Goal: Task Accomplishment & Management: Use online tool/utility

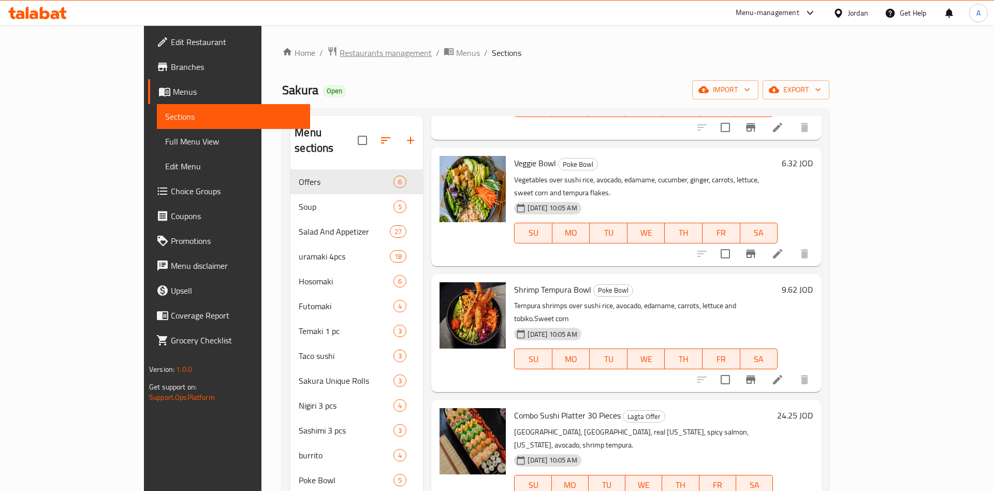
click at [340, 59] on span "Restaurants management" at bounding box center [386, 53] width 92 height 12
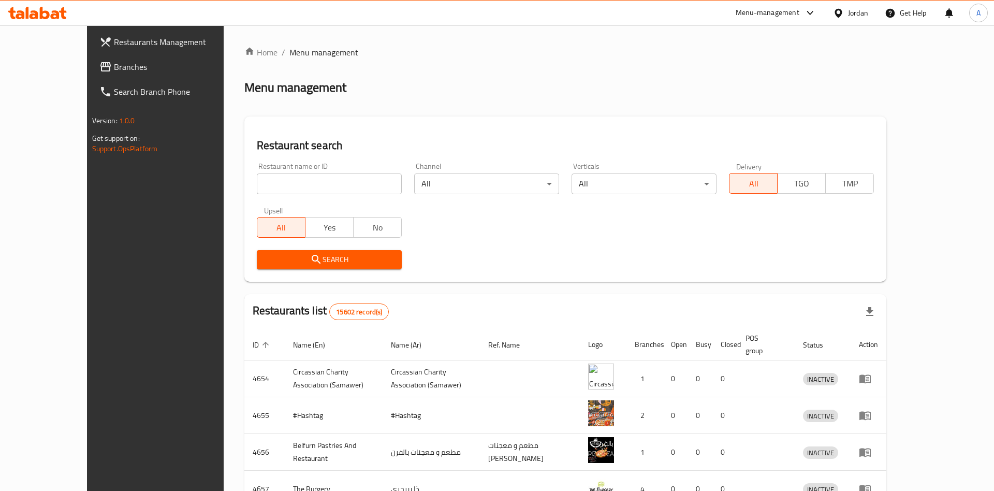
click at [306, 174] on input "search" at bounding box center [329, 184] width 145 height 21
type input "سص"
type input "w"
click button "Search" at bounding box center [329, 259] width 145 height 19
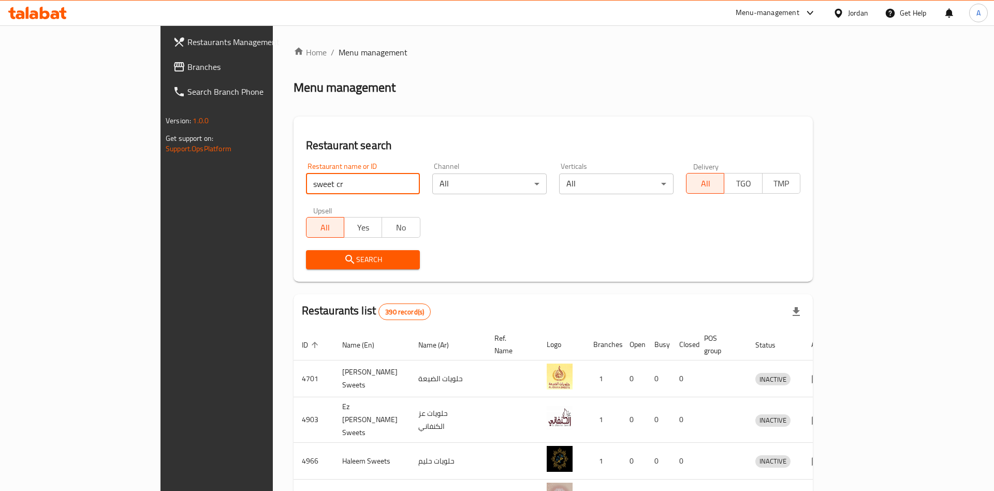
type input "sweet cr"
click button "Search" at bounding box center [363, 259] width 114 height 19
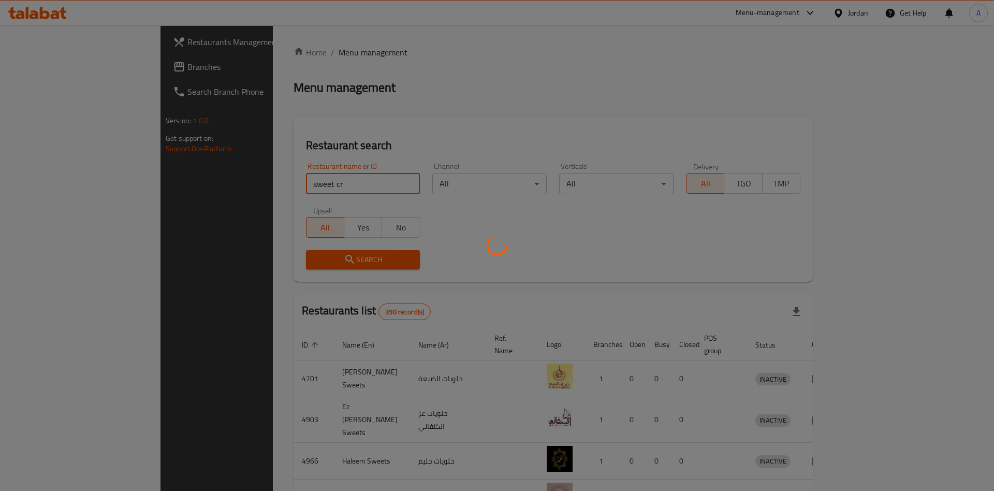
click button "Search" at bounding box center [363, 259] width 114 height 19
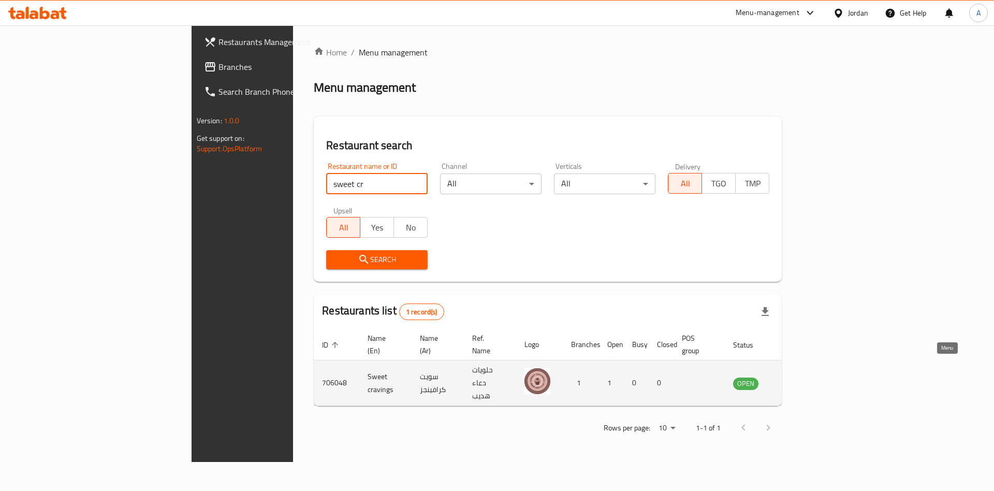
click at [798, 382] on icon "enhanced table" at bounding box center [797, 384] width 4 height 4
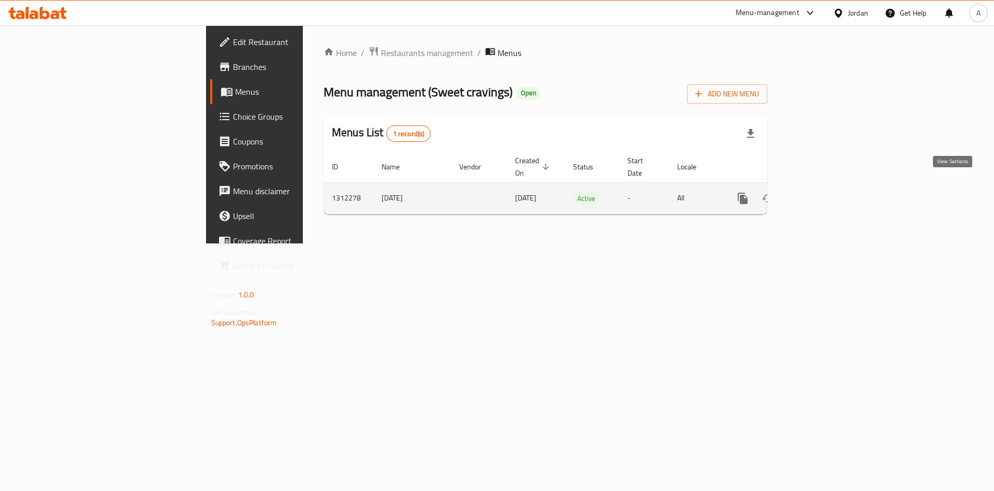
click at [824, 192] on icon "enhanced table" at bounding box center [818, 198] width 12 height 12
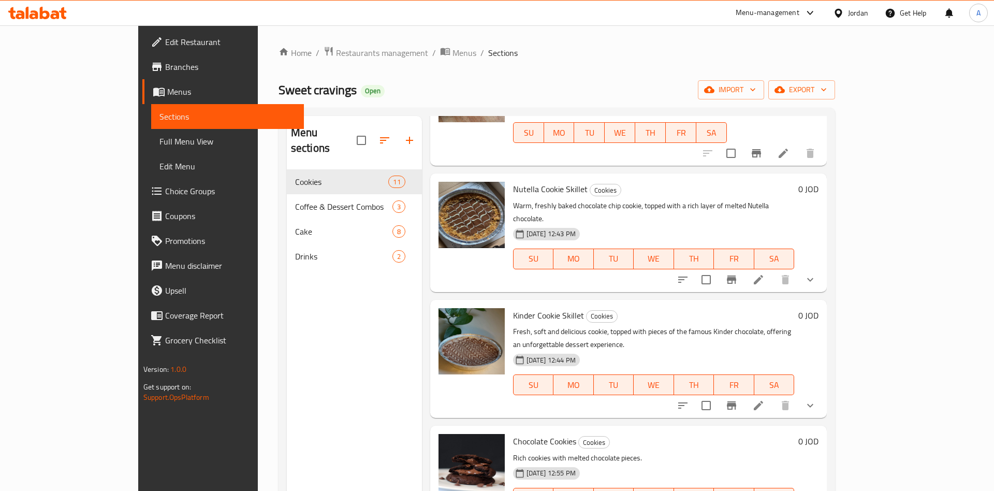
scroll to position [566, 0]
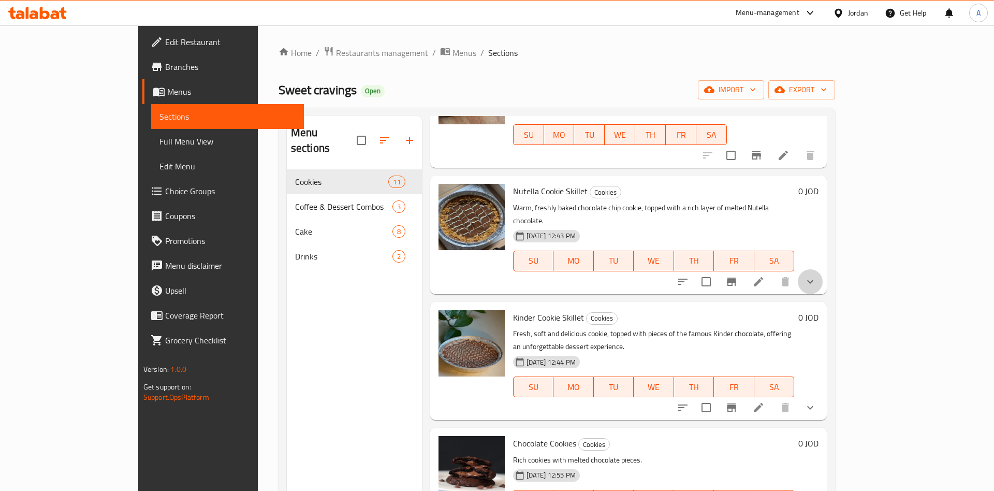
click at [823, 269] on button "show more" at bounding box center [810, 281] width 25 height 25
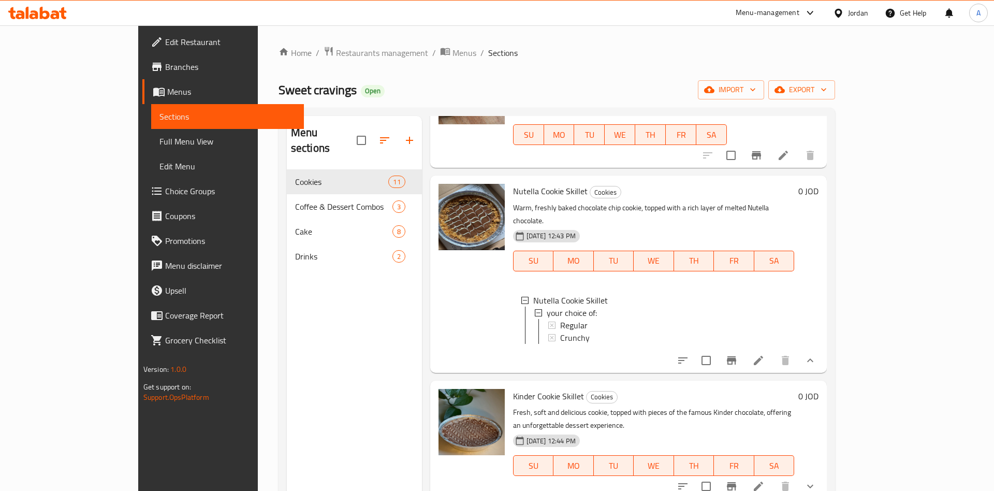
scroll to position [727, 0]
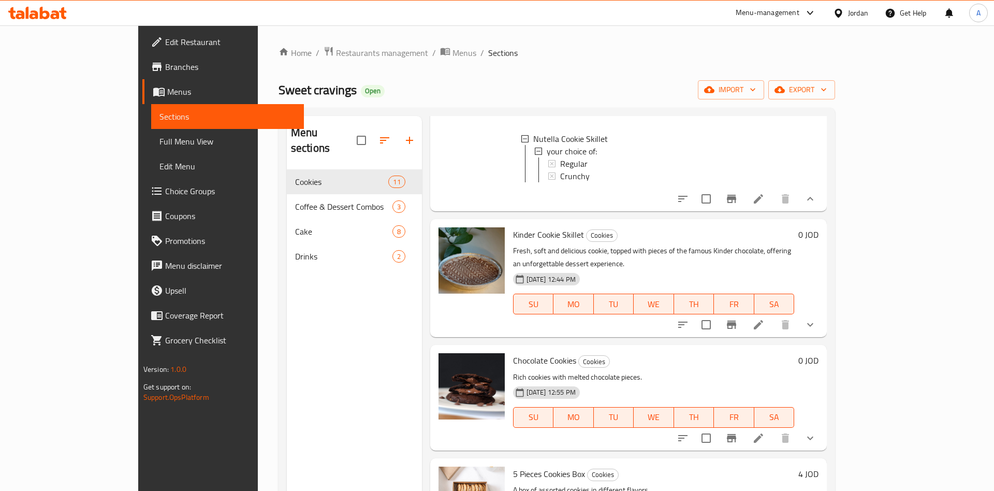
click at [817, 319] on icon "show more" at bounding box center [810, 325] width 12 height 12
